Goal: Information Seeking & Learning: Learn about a topic

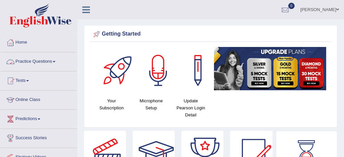
click at [50, 61] on link "Practice Questions" at bounding box center [38, 60] width 77 height 17
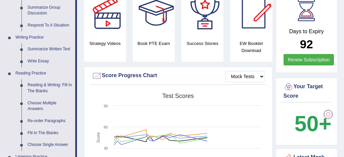
scroll to position [144, 0]
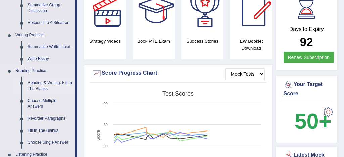
click at [63, 82] on link "Reading & Writing: Fill In The Blanks" at bounding box center [50, 86] width 51 height 18
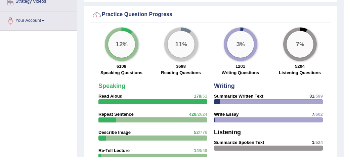
scroll to position [509, 0]
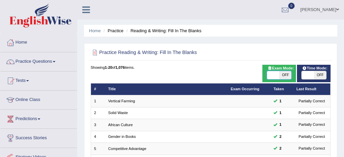
click at [279, 75] on span at bounding box center [273, 75] width 12 height 8
checkbox input "true"
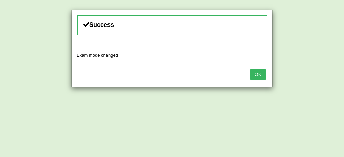
click at [260, 75] on button "OK" at bounding box center [258, 74] width 15 height 11
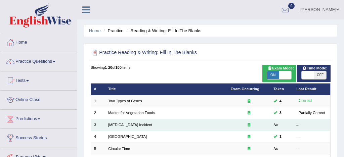
click at [152, 125] on td "Lightning Strike Incident" at bounding box center [166, 125] width 123 height 12
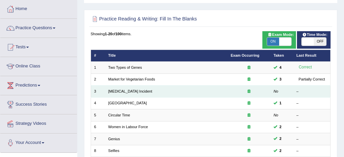
scroll to position [35, 0]
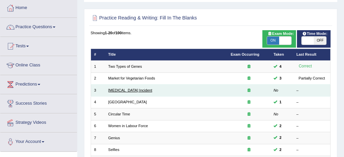
click at [134, 91] on link "Lightning Strike Incident" at bounding box center [130, 90] width 44 height 4
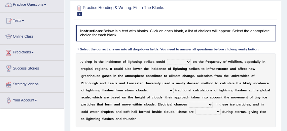
scroll to position [56, 0]
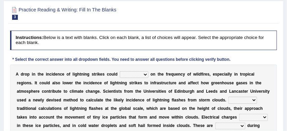
click at [148, 75] on b at bounding box center [149, 74] width 2 height 5
click at [146, 76] on select "dwell focus impact depend" at bounding box center [134, 74] width 29 height 7
select select "focus"
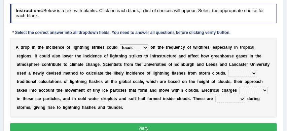
scroll to position [83, 0]
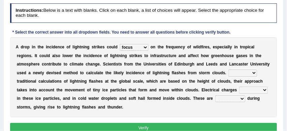
click at [238, 72] on select "Unlike Unless Except Besides" at bounding box center [242, 73] width 29 height 7
click at [238, 73] on select "Unlike Unless Except Besides" at bounding box center [242, 73] width 29 height 7
select select "Unlike"
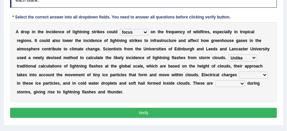
scroll to position [100, 0]
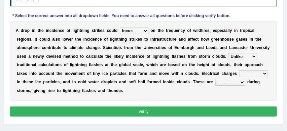
click at [243, 72] on select "run off build up mess up zoom in" at bounding box center [253, 73] width 29 height 7
select select "build up"
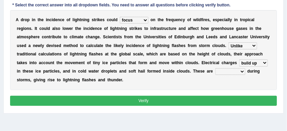
scroll to position [112, 0]
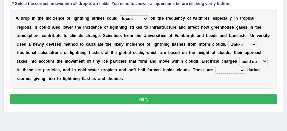
click at [223, 70] on select "collected diverted rounded discharged" at bounding box center [230, 70] width 30 height 7
select select "collected"
click at [183, 99] on button "Verify" at bounding box center [143, 99] width 267 height 10
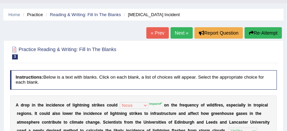
scroll to position [14, 0]
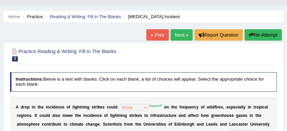
click at [260, 34] on button "Re-Attempt" at bounding box center [262, 34] width 37 height 11
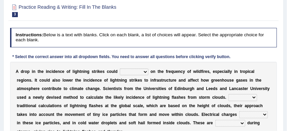
scroll to position [85, 0]
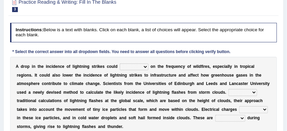
click at [146, 66] on select "dwell focus impact depend" at bounding box center [134, 67] width 29 height 7
select select "impact"
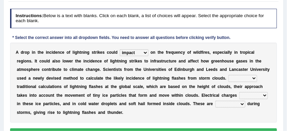
click at [238, 78] on select "Unlike Unless Except Besides" at bounding box center [242, 78] width 29 height 7
select select "Unlike"
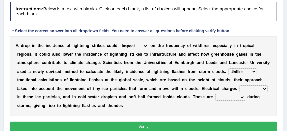
scroll to position [106, 0]
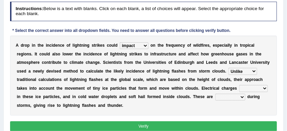
click at [243, 87] on select "run off build up mess up zoom in" at bounding box center [253, 88] width 29 height 7
select select "build up"
click at [224, 97] on select "collected diverted rounded discharged" at bounding box center [230, 97] width 30 height 7
select select "rounded"
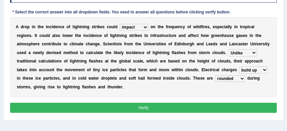
click at [213, 109] on button "Verify" at bounding box center [143, 108] width 267 height 10
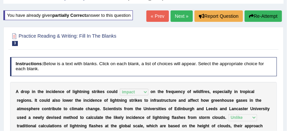
scroll to position [28, 0]
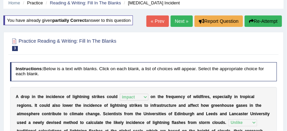
click at [179, 21] on link "Next »" at bounding box center [181, 20] width 22 height 11
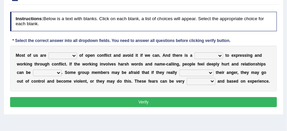
scroll to position [75, 0]
click at [75, 55] on select "panic scared horrible fear" at bounding box center [62, 55] width 29 height 7
select select "scared"
click at [221, 56] on select "hazard challenge risk danger" at bounding box center [208, 55] width 29 height 7
select select "hazard"
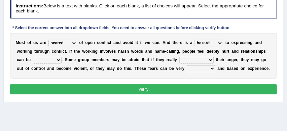
scroll to position [88, 0]
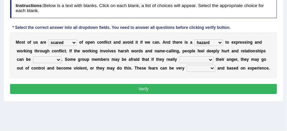
click at [58, 60] on select "injured opted impaired damaged" at bounding box center [47, 59] width 29 height 7
select select "damaged"
click at [212, 60] on select "express say communicate hide" at bounding box center [196, 59] width 34 height 7
select select "express"
click at [213, 69] on select "real vivid tangible concrete" at bounding box center [201, 68] width 29 height 7
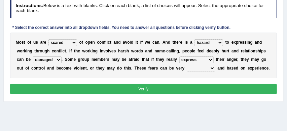
select select "vivid"
click at [181, 87] on button "Verify" at bounding box center [143, 89] width 267 height 10
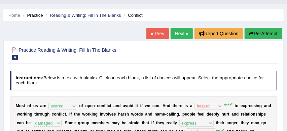
scroll to position [14, 0]
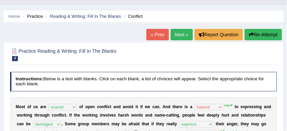
click at [262, 33] on button "Re-Attempt" at bounding box center [262, 34] width 37 height 11
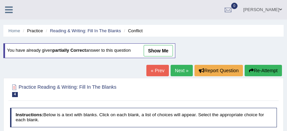
scroll to position [83, 0]
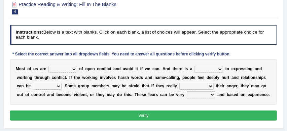
click at [74, 68] on select "panic scared horrible fear" at bounding box center [62, 69] width 29 height 7
select select "scared"
click at [222, 69] on select "hazard challenge risk danger" at bounding box center [208, 69] width 29 height 7
select select "risk"
click at [58, 86] on select "injured opted impaired damaged" at bounding box center [47, 86] width 29 height 7
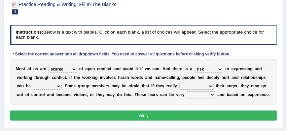
select select "damaged"
click at [212, 85] on select "express say communicate hide" at bounding box center [196, 86] width 34 height 7
select select "express"
click at [212, 95] on select "real vivid tangible concrete" at bounding box center [201, 94] width 29 height 7
select select "real"
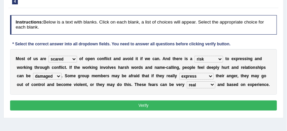
scroll to position [93, 0]
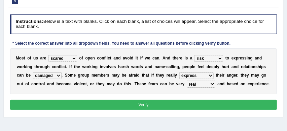
click at [197, 106] on button "Verify" at bounding box center [143, 105] width 267 height 10
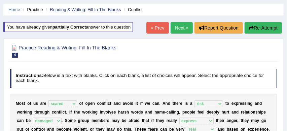
scroll to position [20, 0]
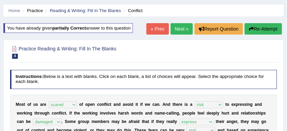
click at [179, 27] on link "Next »" at bounding box center [181, 28] width 22 height 11
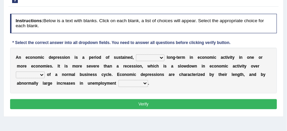
scroll to position [73, 0]
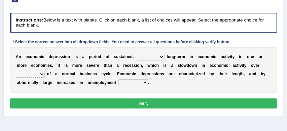
click at [162, 56] on select "variation promotion downturn reduction" at bounding box center [150, 57] width 29 height 7
select select "variation"
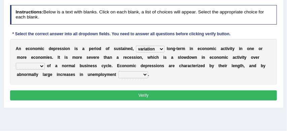
scroll to position [81, 0]
click at [42, 66] on select "an era the course a tally the year" at bounding box center [30, 66] width 29 height 7
select select "the year"
click at [145, 74] on select "calculation bias ratio rate" at bounding box center [133, 74] width 30 height 7
select select "calculation"
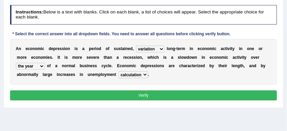
click at [130, 94] on button "Verify" at bounding box center [143, 95] width 267 height 10
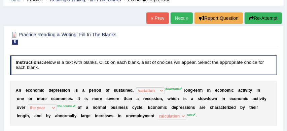
scroll to position [27, 0]
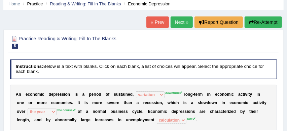
click at [268, 21] on button "Re-Attempt" at bounding box center [262, 21] width 37 height 11
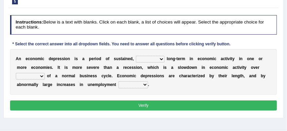
scroll to position [93, 0]
click at [162, 58] on select "variation promotion downturn reduction" at bounding box center [150, 59] width 29 height 7
select select "downturn"
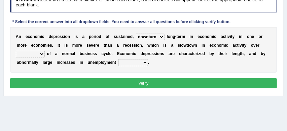
scroll to position [115, 0]
click at [41, 53] on select "an era the course a tally the year" at bounding box center [30, 54] width 29 height 7
select select "the course"
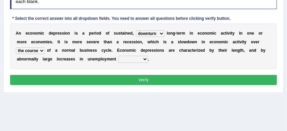
scroll to position [119, 0]
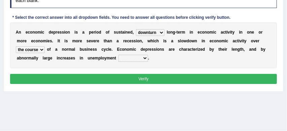
click at [144, 58] on select "calculation bias ratio rate" at bounding box center [133, 58] width 30 height 7
select select "rate"
click at [143, 80] on button "Verify" at bounding box center [143, 79] width 267 height 10
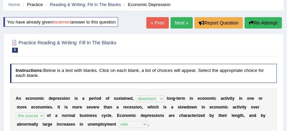
scroll to position [24, 0]
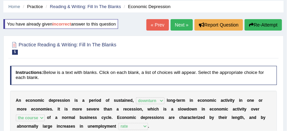
click at [179, 25] on link "Next »" at bounding box center [181, 24] width 22 height 11
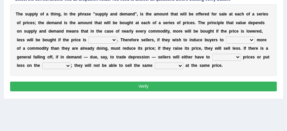
scroll to position [117, 0]
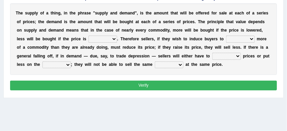
click at [114, 39] on select "higher kept folded raised" at bounding box center [102, 39] width 29 height 7
select select "higher"
click at [252, 39] on select "remove judge hide take" at bounding box center [240, 39] width 29 height 7
select select "take"
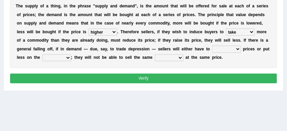
scroll to position [124, 0]
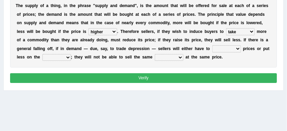
click at [238, 48] on select "trade treat describe reduce" at bounding box center [226, 48] width 29 height 7
select select "trade"
click at [69, 58] on select "store way market panel" at bounding box center [56, 57] width 29 height 7
select select "market"
click at [180, 59] on select "quality patch amount deal" at bounding box center [169, 57] width 29 height 7
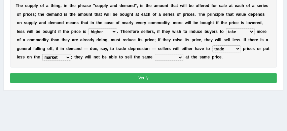
select select "quality"
click at [168, 76] on button "Verify" at bounding box center [143, 78] width 267 height 10
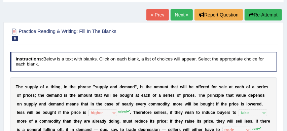
scroll to position [29, 0]
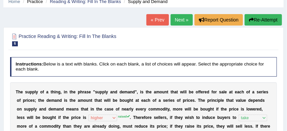
click at [255, 20] on button "Re-Attempt" at bounding box center [262, 19] width 37 height 11
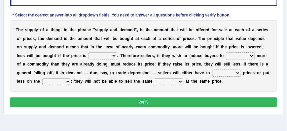
scroll to position [122, 0]
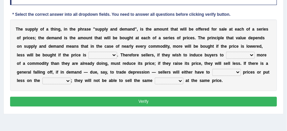
click at [114, 55] on select "higher kept folded raised" at bounding box center [102, 55] width 29 height 7
select select "raised"
click at [251, 56] on select "remove judge hide take" at bounding box center [240, 55] width 29 height 7
select select "take"
click at [236, 72] on select "trade treat describe reduce" at bounding box center [226, 72] width 29 height 7
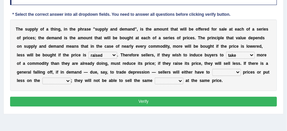
select select "treat"
click at [68, 80] on select "store way market panel" at bounding box center [56, 81] width 29 height 7
select select "market"
click at [182, 83] on select "quality patch amount deal" at bounding box center [169, 81] width 29 height 7
select select "amount"
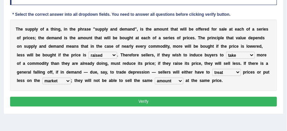
click at [161, 104] on button "Verify" at bounding box center [143, 102] width 267 height 10
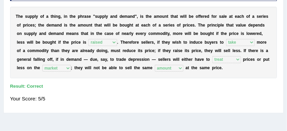
scroll to position [109, 0]
